Goal: Task Accomplishment & Management: Complete application form

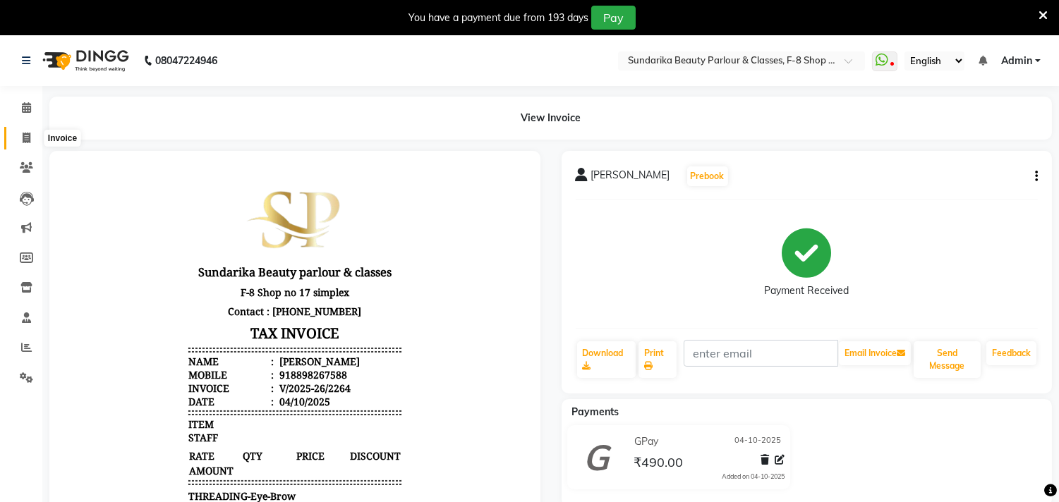
click at [28, 135] on icon at bounding box center [27, 138] width 8 height 11
select select "service"
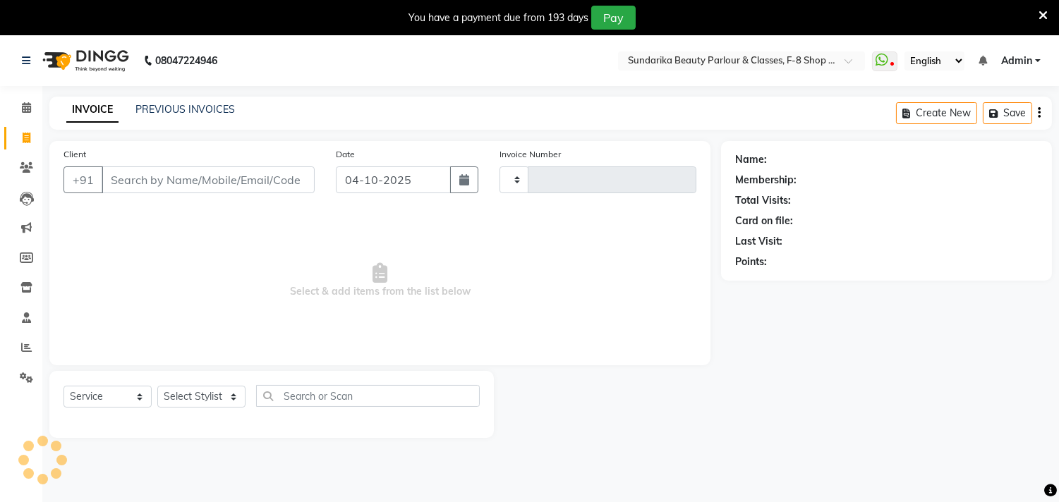
scroll to position [35, 0]
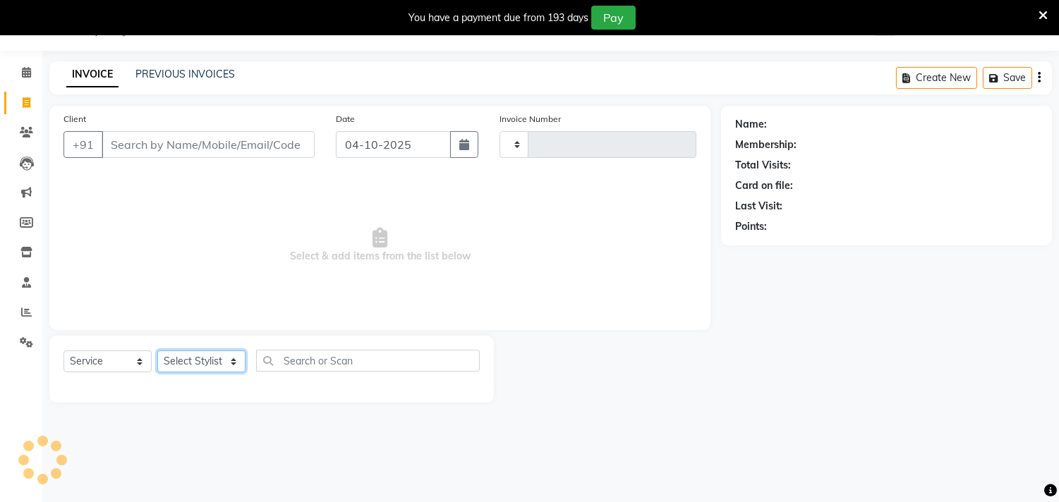
click at [217, 365] on select "Select Stylist" at bounding box center [201, 361] width 88 height 22
click at [206, 365] on select "Select Stylist" at bounding box center [201, 361] width 88 height 22
click at [207, 358] on select "Select Stylist" at bounding box center [201, 361] width 88 height 22
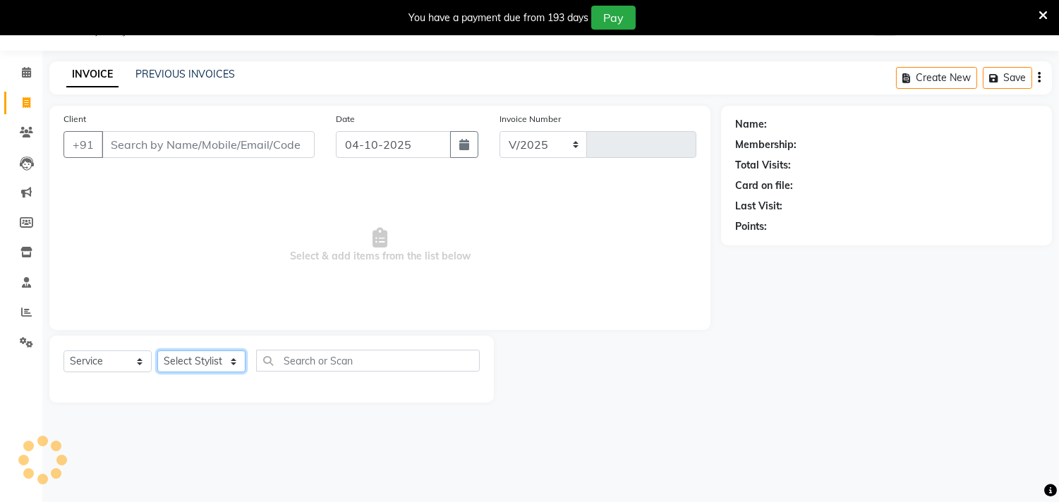
select select "5341"
type input "2265"
click at [23, 72] on icon at bounding box center [26, 72] width 9 height 11
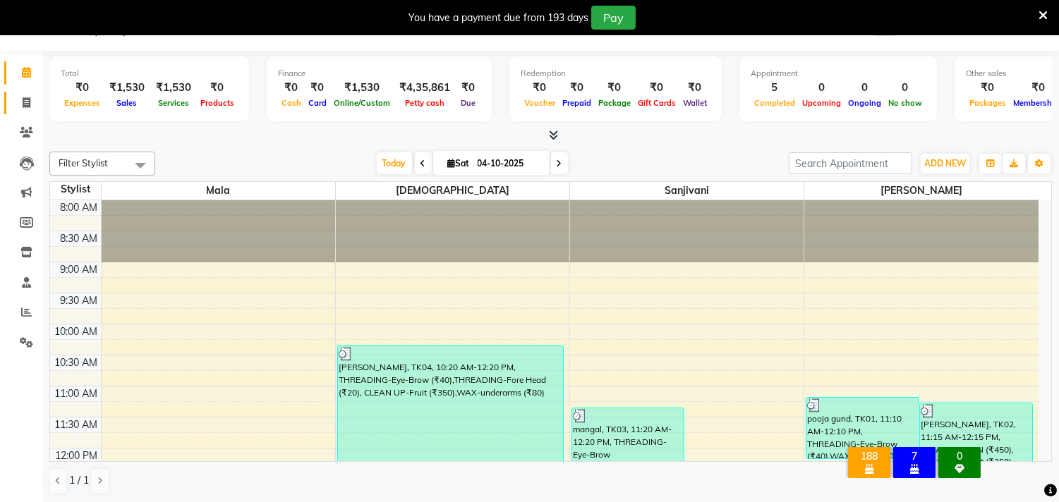
click at [24, 102] on icon at bounding box center [27, 102] width 8 height 11
select select "service"
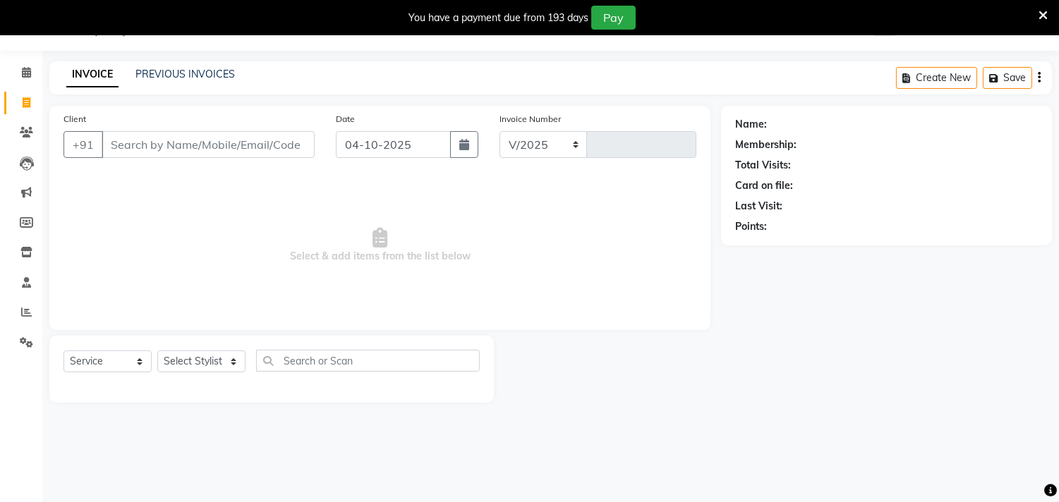
select select "5341"
type input "2265"
click at [186, 360] on select "Select Stylist Gita mala [PERSON_NAME] Mam" at bounding box center [201, 361] width 88 height 22
select select "35220"
click at [157, 351] on select "Select Stylist Gita mala [PERSON_NAME] Mam" at bounding box center [201, 361] width 88 height 22
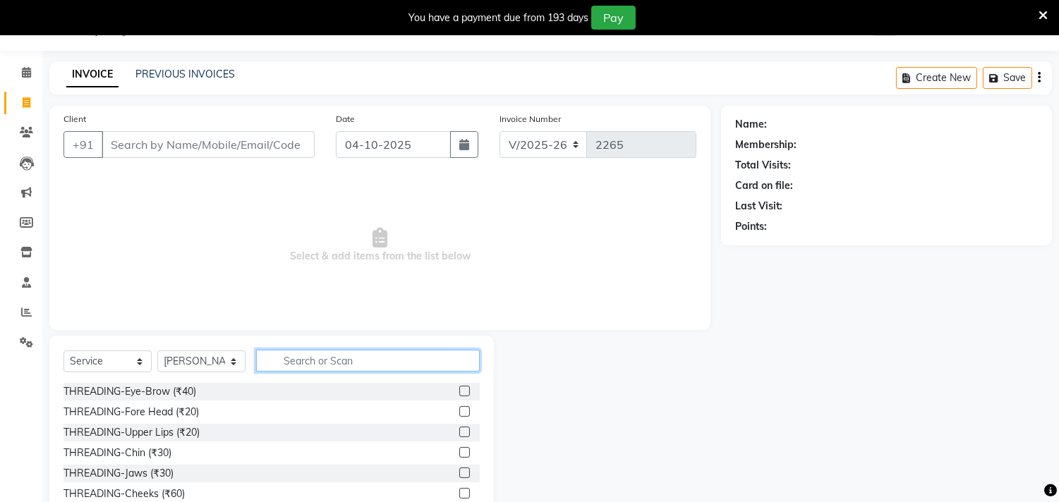
click at [353, 358] on input "text" at bounding box center [368, 361] width 224 height 22
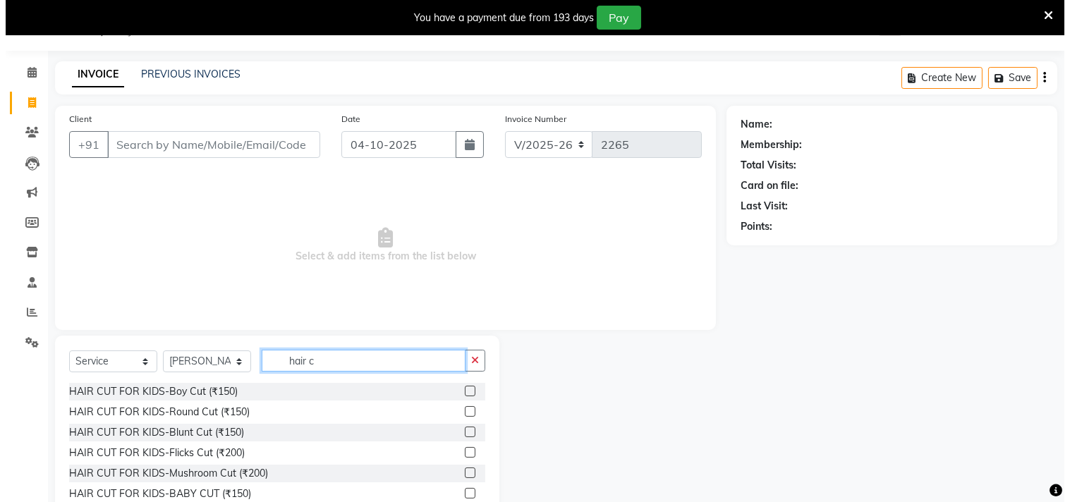
scroll to position [97, 0]
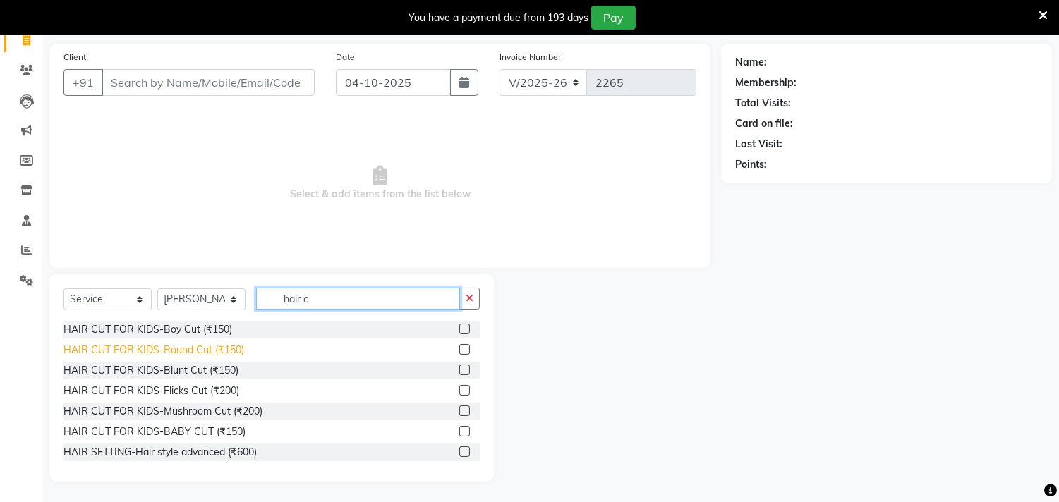
type input "hair c"
click at [226, 348] on div "HAIR CUT FOR KIDS-Round Cut (₹150)" at bounding box center [153, 350] width 181 height 15
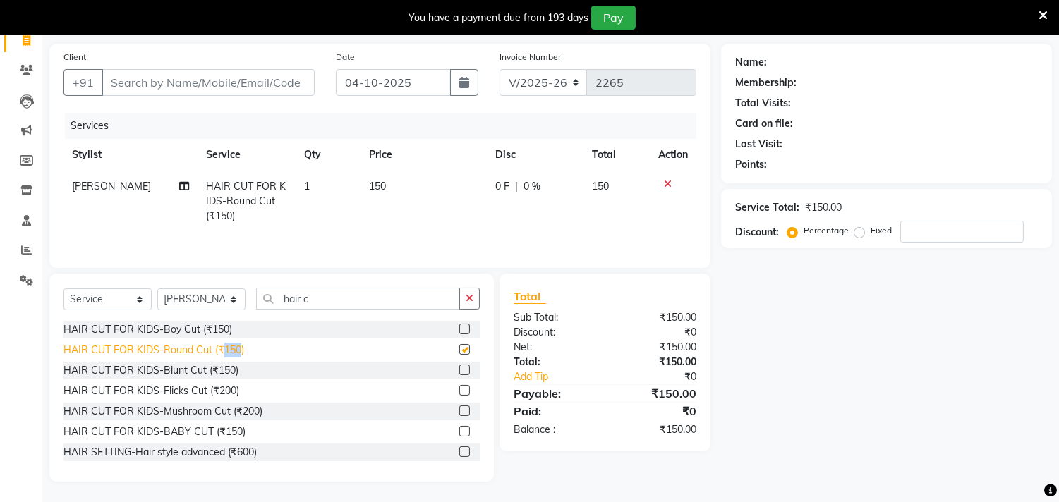
click at [226, 348] on div "HAIR CUT FOR KIDS-Round Cut (₹150)" at bounding box center [153, 350] width 181 height 15
checkbox input "false"
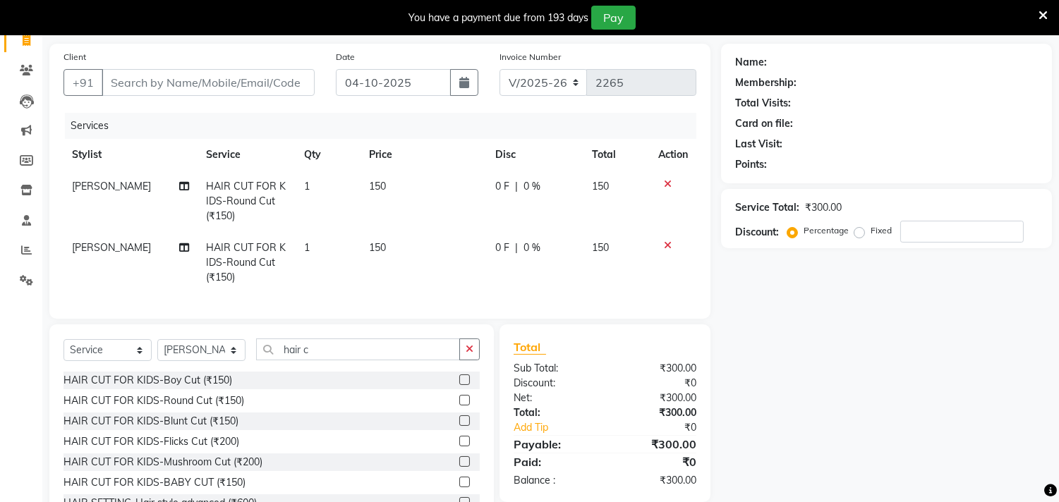
click at [664, 245] on icon at bounding box center [668, 245] width 8 height 10
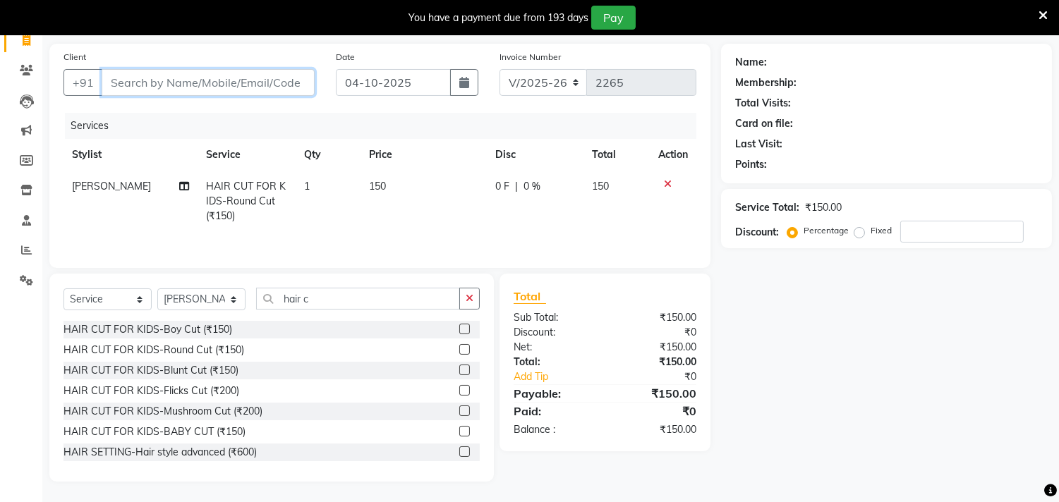
click at [248, 80] on input "Client" at bounding box center [208, 82] width 213 height 27
type input "8"
type input "0"
type input "8652822716"
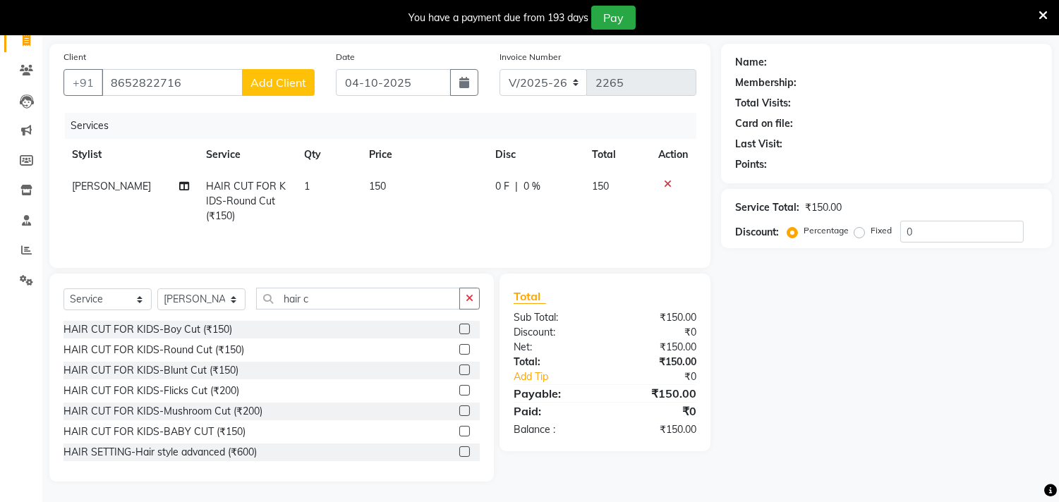
click at [283, 83] on span "Add Client" at bounding box center [278, 82] width 56 height 14
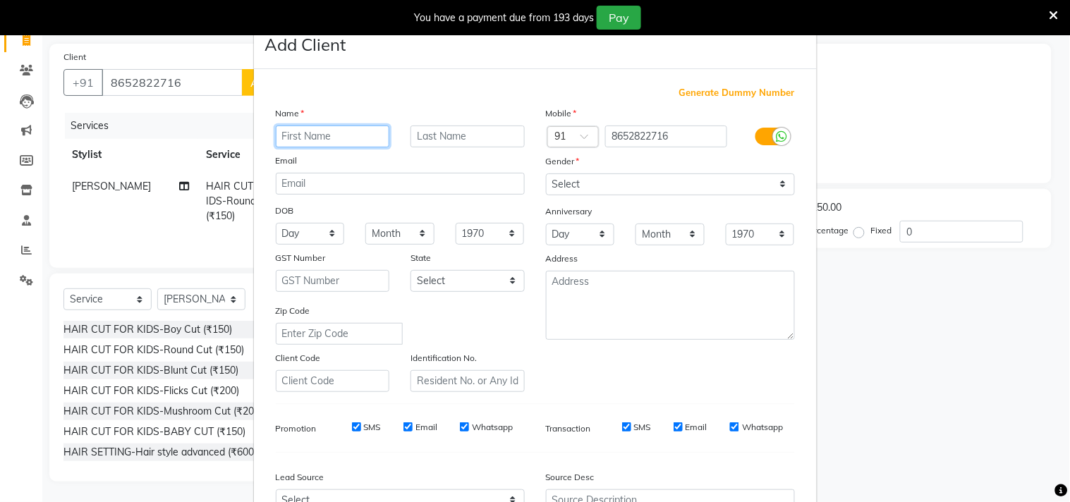
click at [309, 138] on input "text" at bounding box center [333, 137] width 114 height 22
type input "mayara"
type input "[PERSON_NAME]"
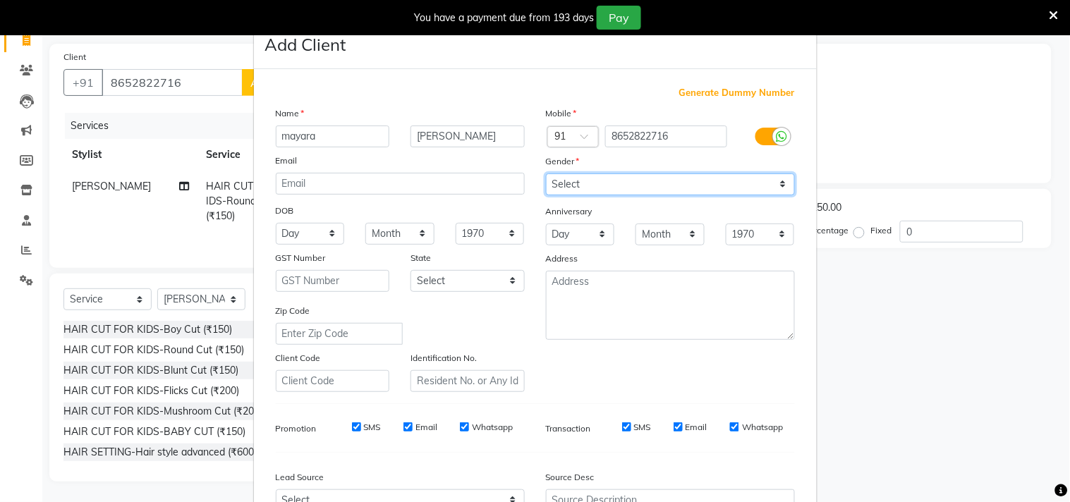
click at [594, 182] on select "Select [DEMOGRAPHIC_DATA] [DEMOGRAPHIC_DATA] Other Prefer Not To Say" at bounding box center [670, 184] width 249 height 22
select select "[DEMOGRAPHIC_DATA]"
click at [546, 173] on select "Select [DEMOGRAPHIC_DATA] [DEMOGRAPHIC_DATA] Other Prefer Not To Say" at bounding box center [670, 184] width 249 height 22
click at [581, 245] on div "Mobile Country Code × 91 8652822716 Gender Select [DEMOGRAPHIC_DATA] [DEMOGRAPH…" at bounding box center [670, 249] width 270 height 286
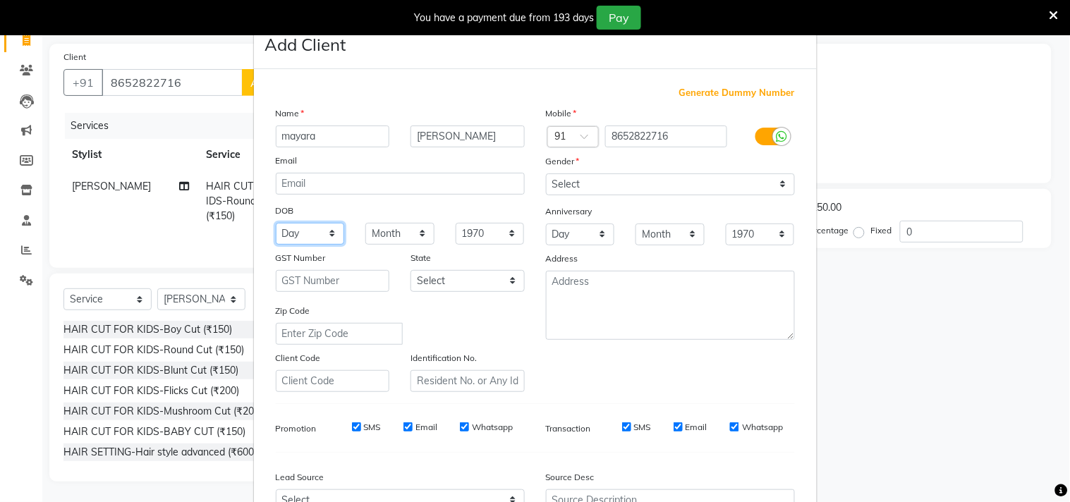
click at [281, 229] on select "Day 01 02 03 04 05 06 07 08 09 10 11 12 13 14 15 16 17 18 19 20 21 22 23 24 25 …" at bounding box center [310, 234] width 69 height 22
click at [286, 237] on select "Day 01 02 03 04 05 06 07 08 09 10 11 12 13 14 15 16 17 18 19 20 21 22 23 24 25 …" at bounding box center [310, 234] width 69 height 22
select select "02"
click at [276, 223] on select "Day 01 02 03 04 05 06 07 08 09 10 11 12 13 14 15 16 17 18 19 20 21 22 23 24 25 …" at bounding box center [310, 234] width 69 height 22
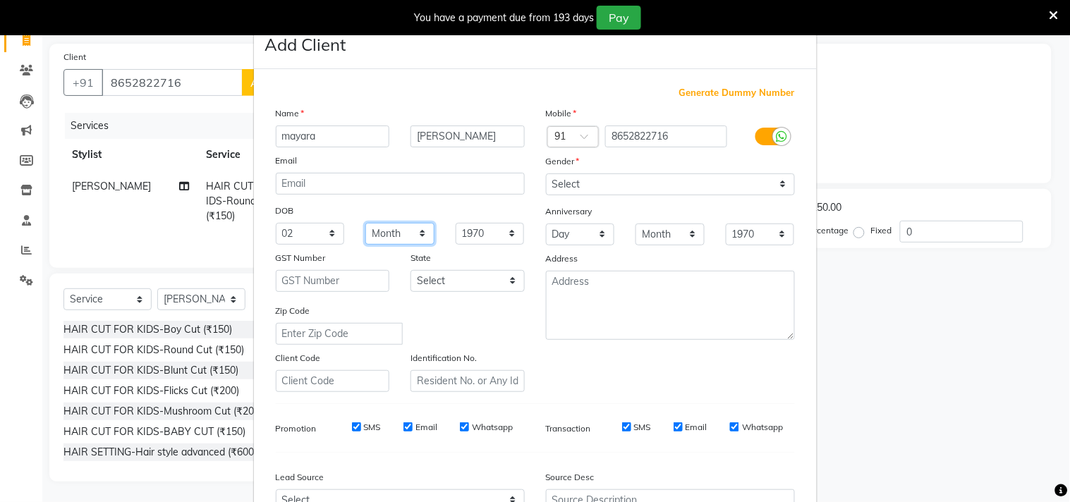
click at [392, 238] on select "Month January February March April May June July August September October Novem…" at bounding box center [399, 234] width 69 height 22
select select "05"
click at [365, 223] on select "Month January February March April May June July August September October Novem…" at bounding box center [399, 234] width 69 height 22
click at [482, 234] on select "1940 1941 1942 1943 1944 1945 1946 1947 1948 1949 1950 1951 1952 1953 1954 1955…" at bounding box center [490, 234] width 69 height 22
select select "2020"
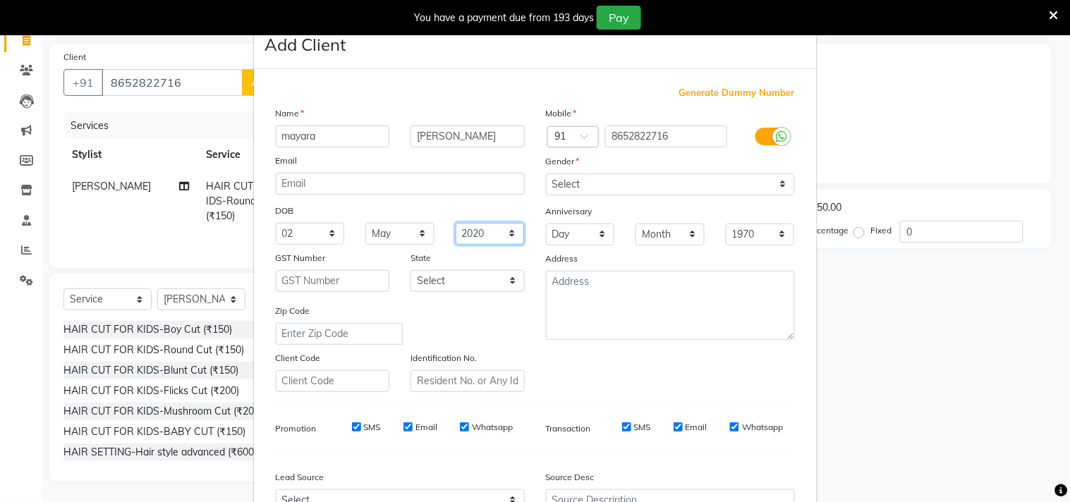
click at [456, 223] on select "1940 1941 1942 1943 1944 1945 1946 1947 1948 1949 1950 1951 1952 1953 1954 1955…" at bounding box center [490, 234] width 69 height 22
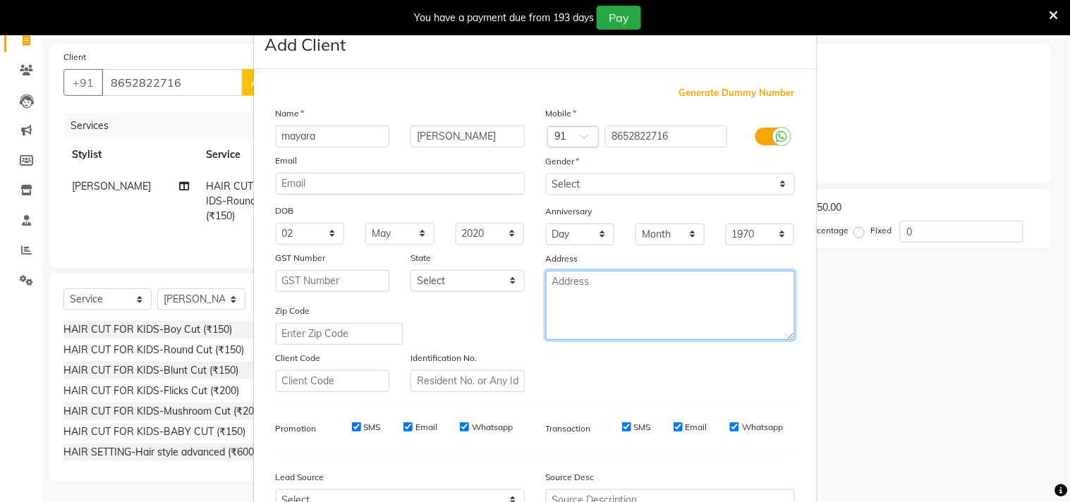
click at [574, 276] on textarea at bounding box center [670, 305] width 249 height 69
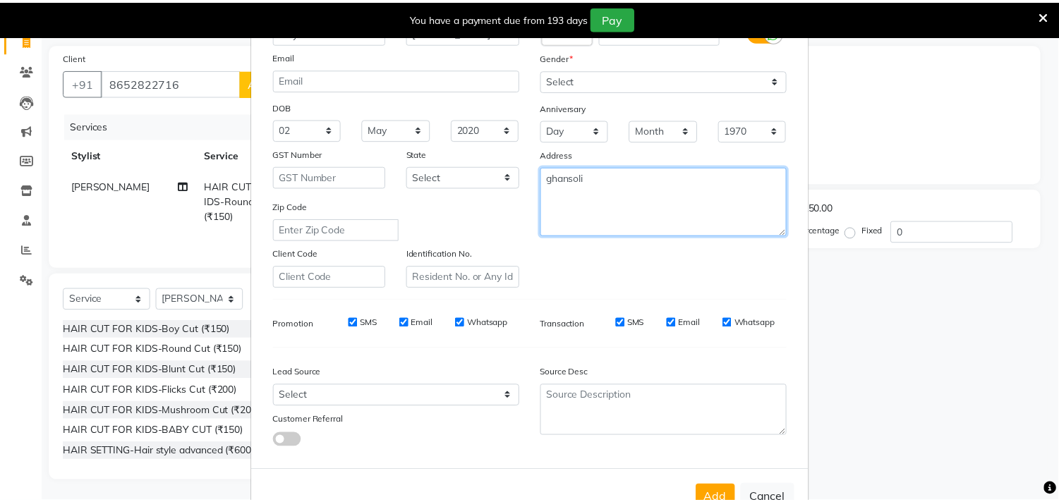
scroll to position [150, 0]
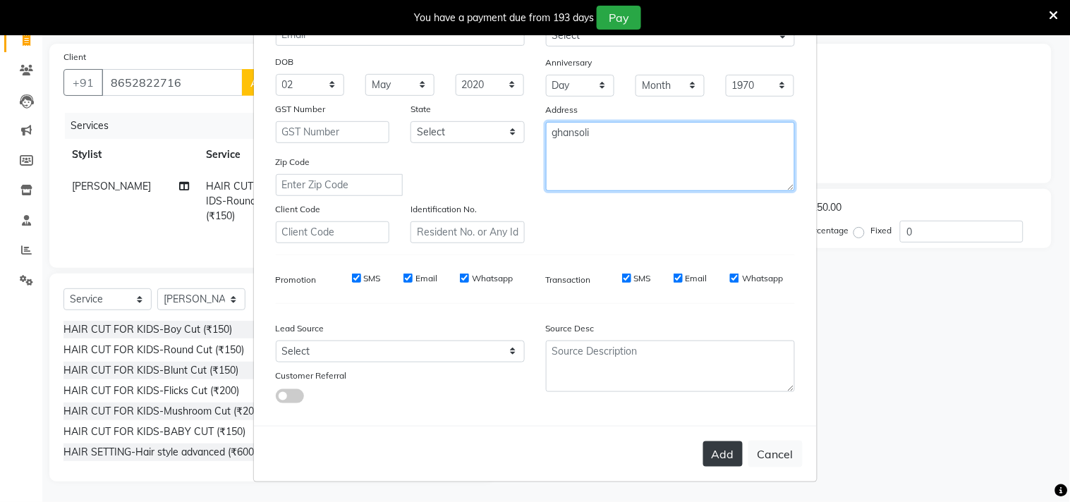
type textarea "ghansoli"
click at [716, 454] on button "Add" at bounding box center [722, 453] width 39 height 25
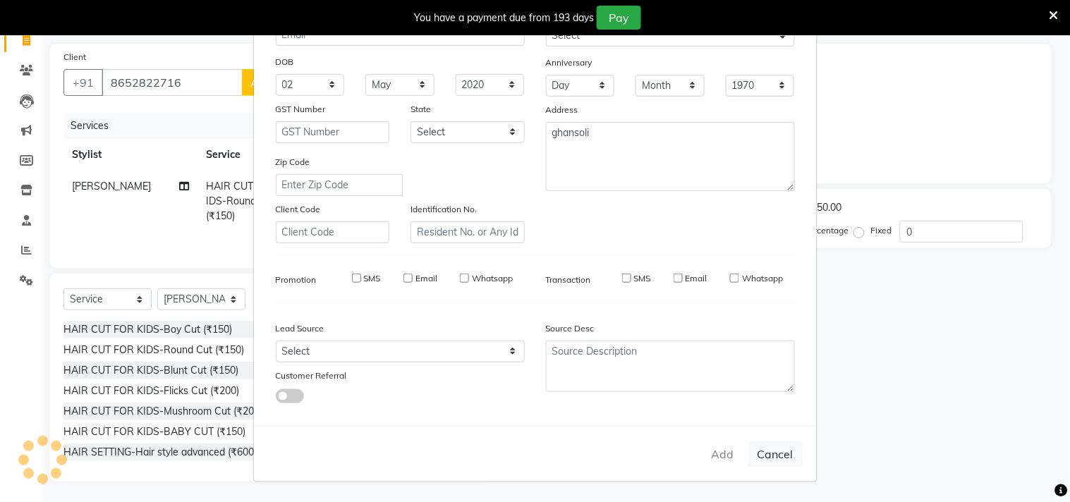
select select
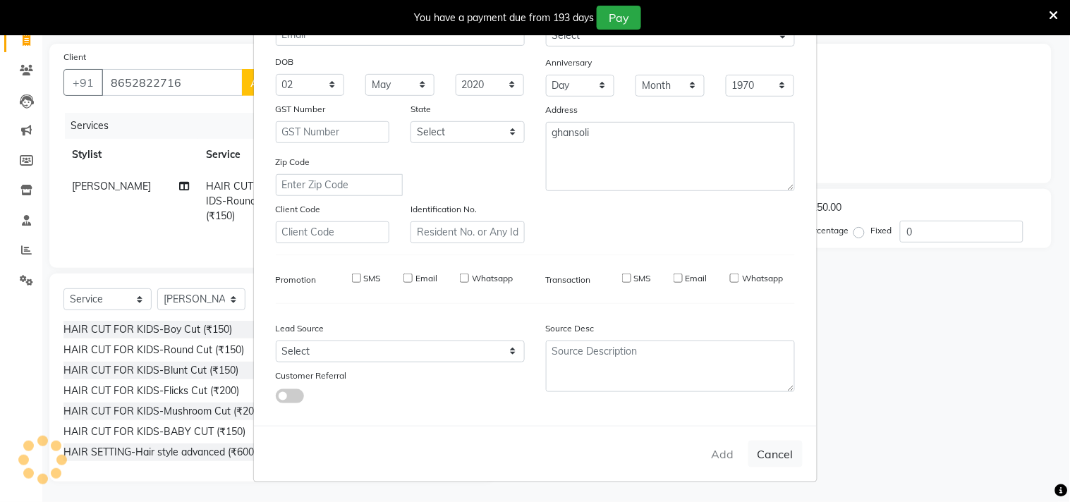
select select
checkbox input "false"
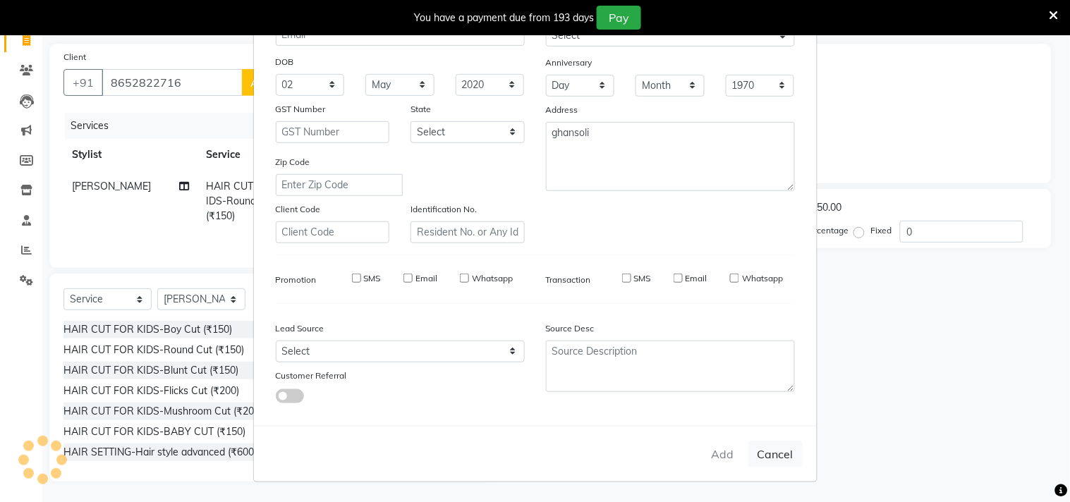
checkbox input "false"
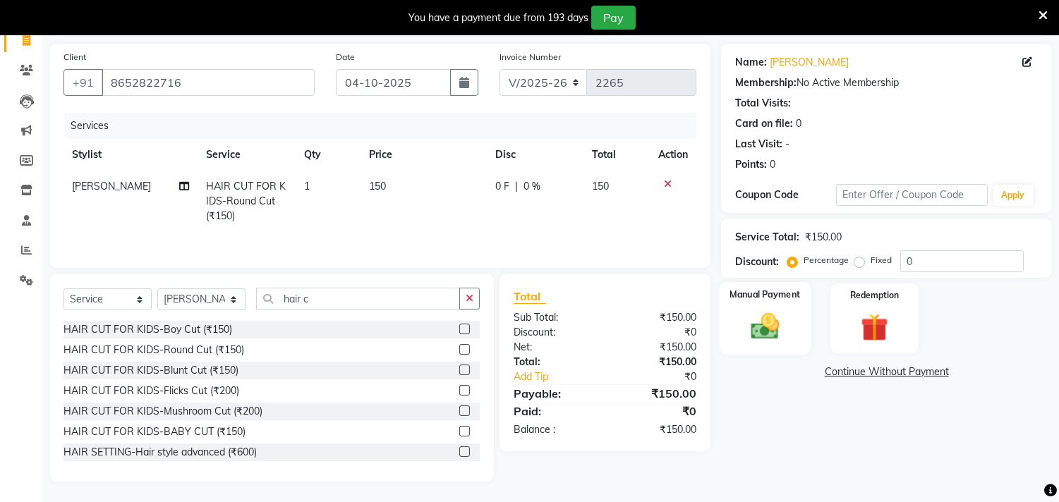
click at [764, 328] on img at bounding box center [765, 326] width 47 height 33
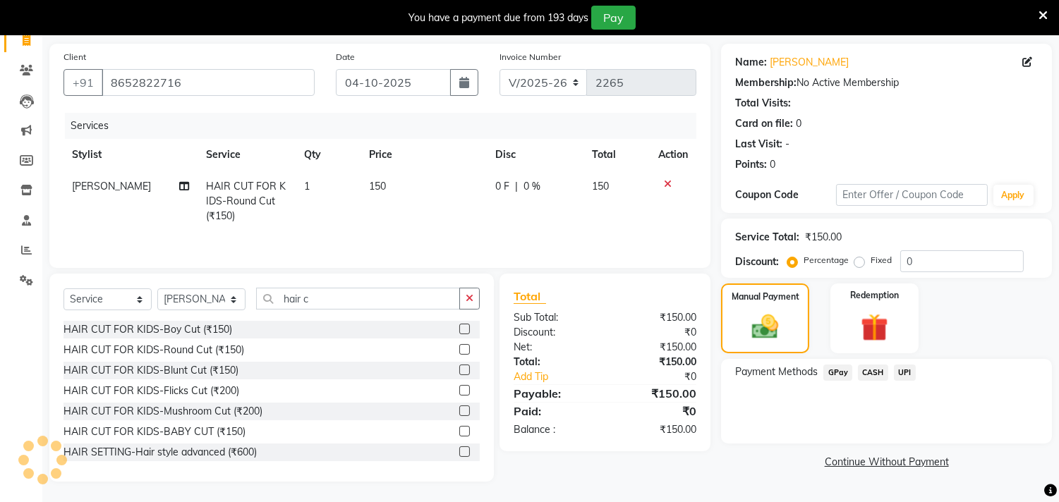
click at [822, 356] on div "Name: [PERSON_NAME] Membership: No Active Membership Total Visits: Card on file…" at bounding box center [891, 263] width 341 height 438
click at [869, 370] on span "CASH" at bounding box center [873, 373] width 30 height 16
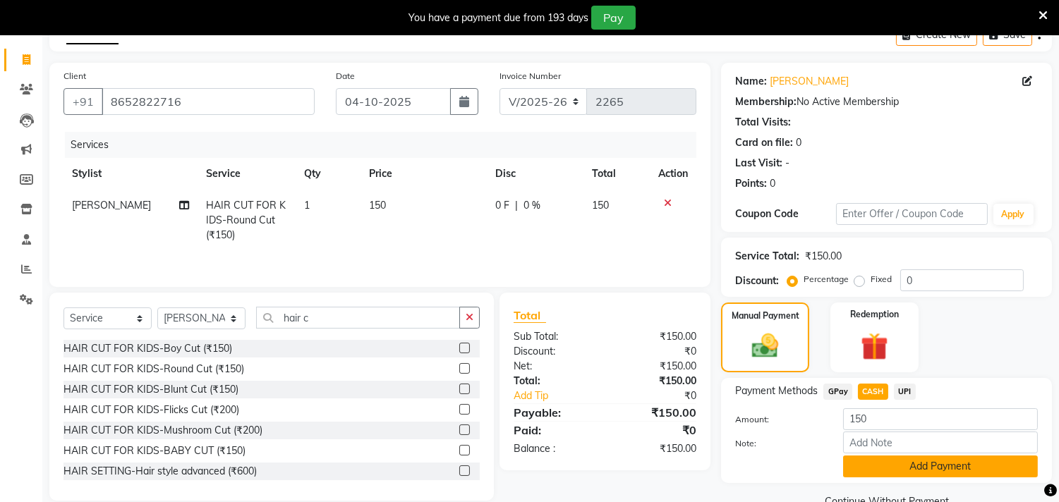
click at [892, 474] on button "Add Payment" at bounding box center [940, 467] width 195 height 22
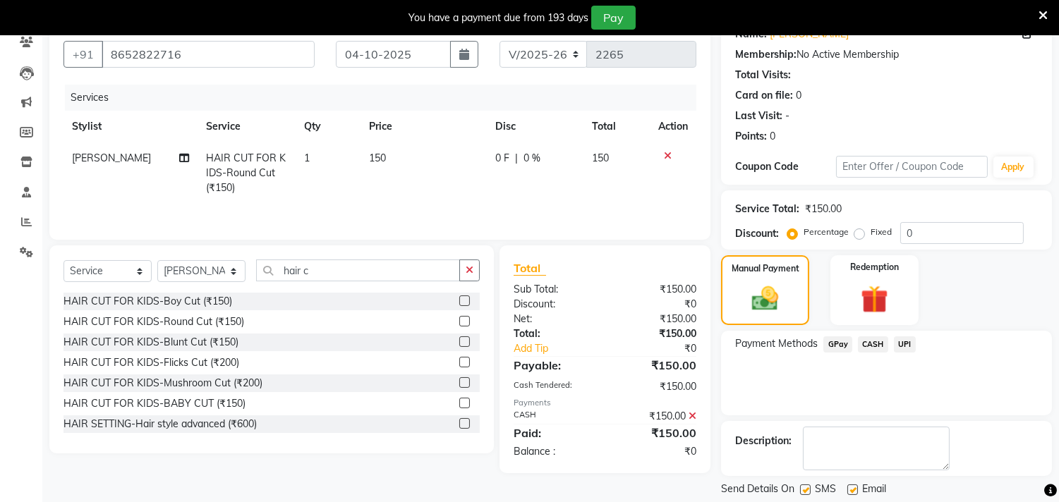
scroll to position [167, 0]
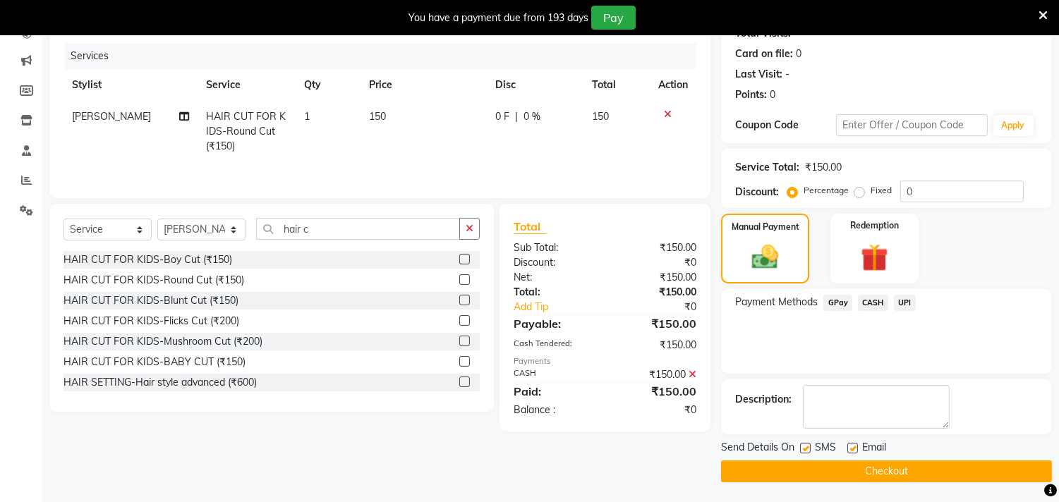
click at [899, 458] on div "Send Details On SMS Email Checkout" at bounding box center [886, 461] width 331 height 42
click at [900, 462] on button "Checkout" at bounding box center [886, 472] width 331 height 22
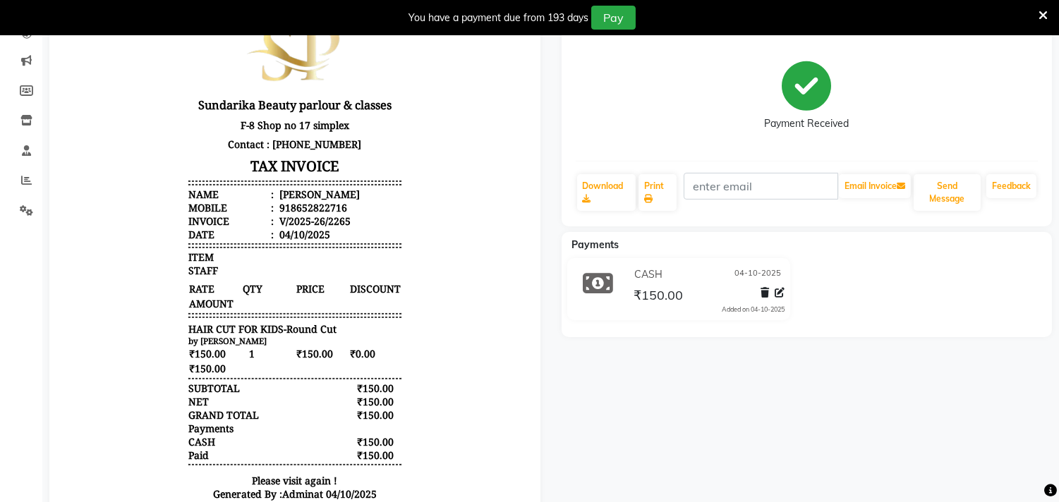
drag, startPoint x: 586, startPoint y: 161, endPoint x: 457, endPoint y: 177, distance: 130.0
click at [455, 177] on body "Sundarika Beauty parlour & classes F-8 Shop no 17 simplex Contact : [PHONE_NUMB…" at bounding box center [294, 259] width 451 height 511
click at [458, 177] on body "Sundarika Beauty parlour & classes F-8 Shop no 17 simplex Contact : [PHONE_NUMB…" at bounding box center [294, 259] width 451 height 511
